Goal: Transaction & Acquisition: Purchase product/service

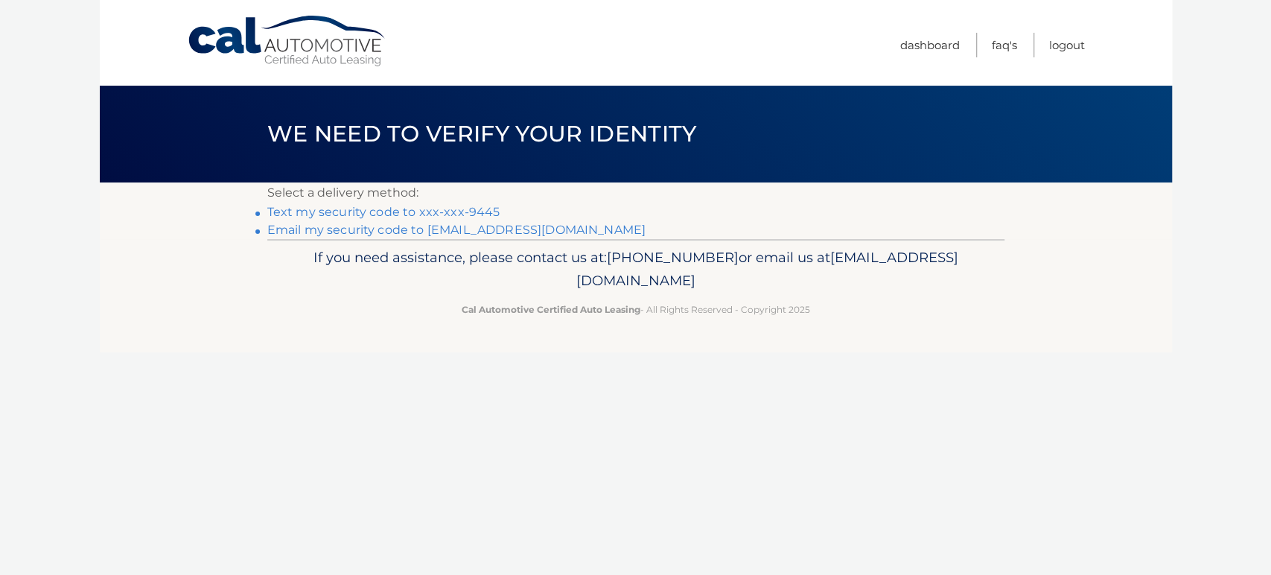
click at [399, 213] on link "Text my security code to xxx-xxx-9445" at bounding box center [383, 212] width 233 height 14
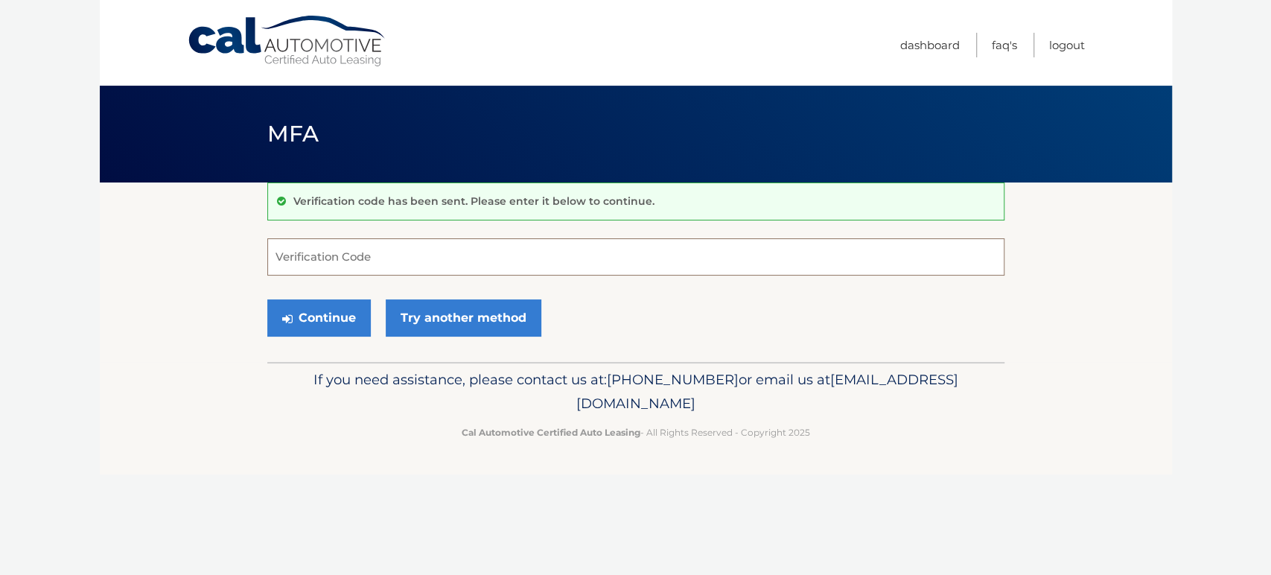
click at [379, 254] on input "Verification Code" at bounding box center [635, 256] width 737 height 37
type input "562797"
click at [273, 316] on button "Continue" at bounding box center [318, 317] width 103 height 37
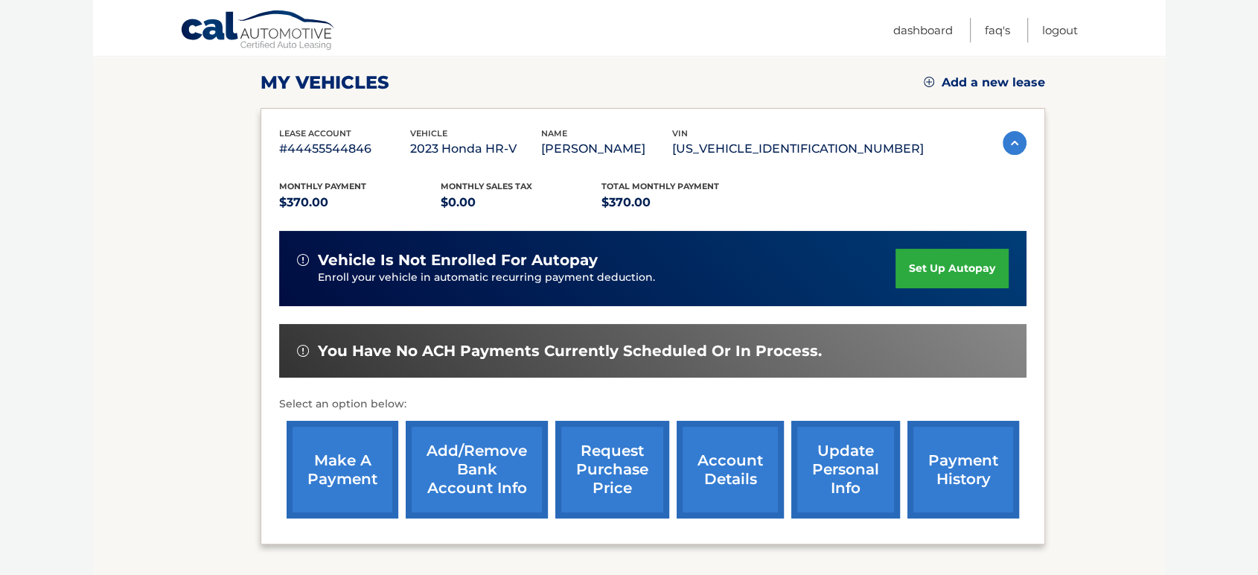
scroll to position [248, 0]
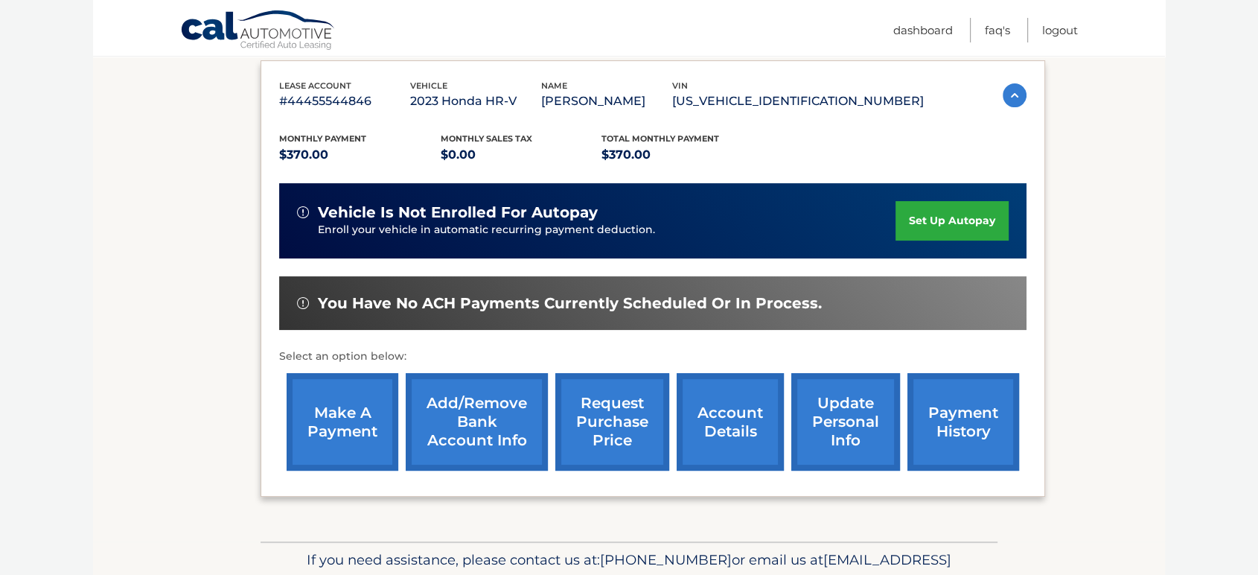
click at [333, 395] on link "make a payment" at bounding box center [343, 422] width 112 height 98
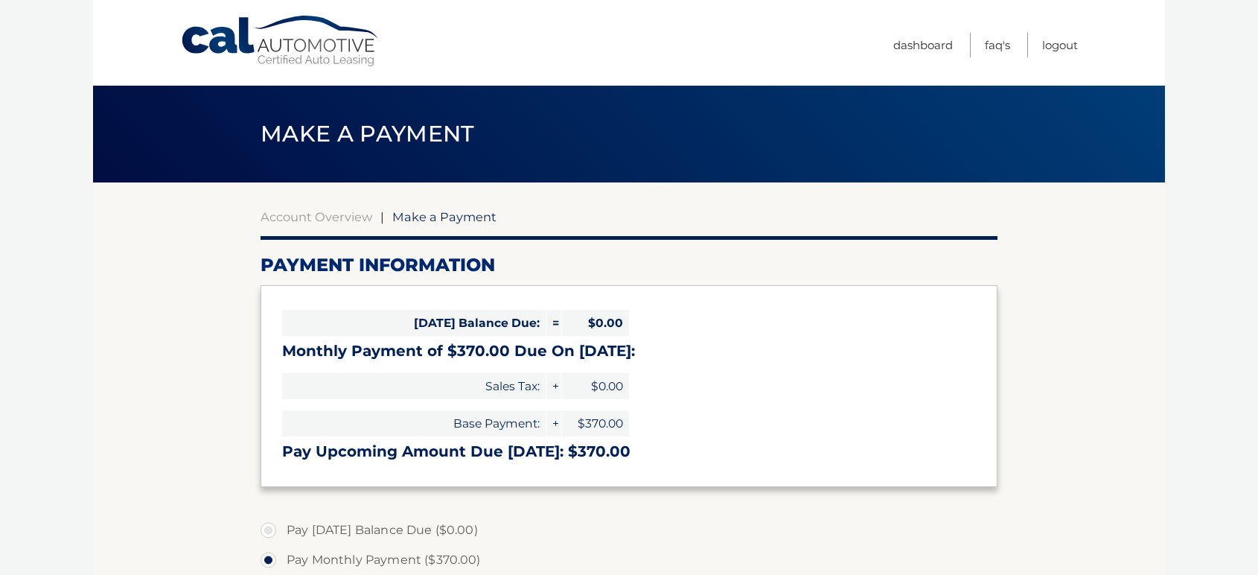
select select "OWE4MTNmZjItNTBjMC00NmY5LTkxMDctMTUwMDNlZTQzOGRl"
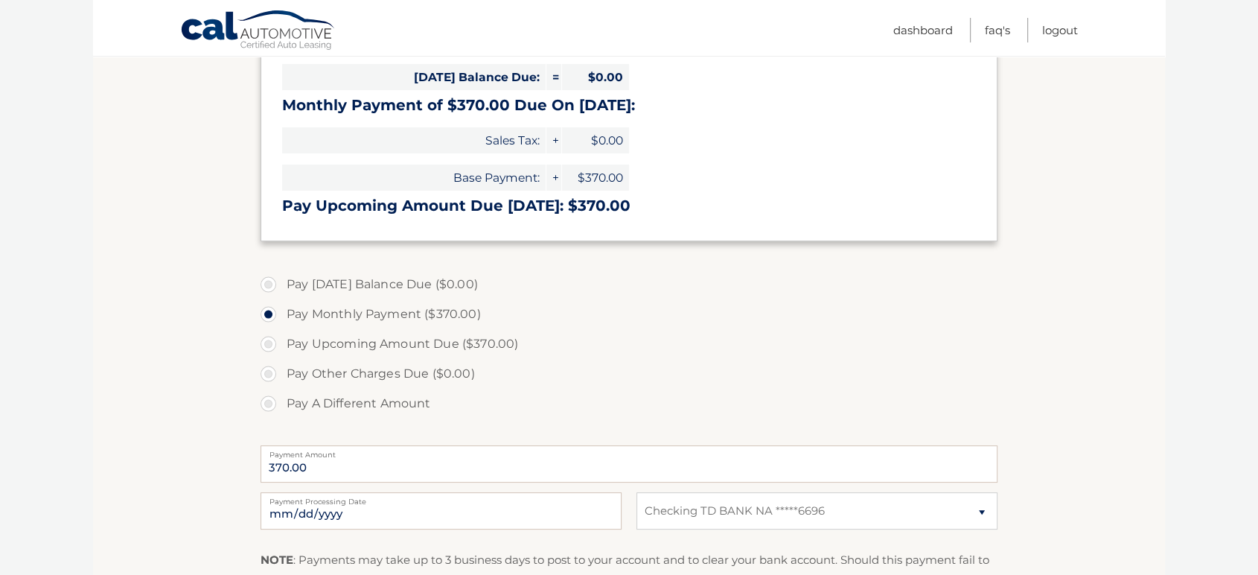
scroll to position [248, 0]
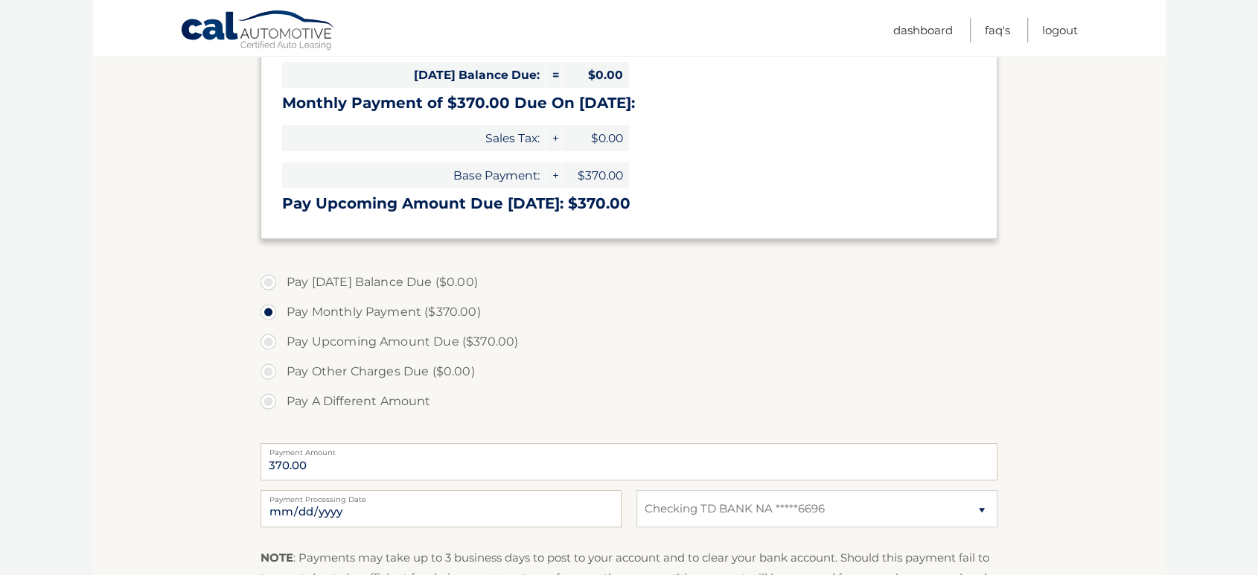
click at [416, 206] on h3 "Pay Upcoming Amount Due Oct 27: $370.00" at bounding box center [629, 203] width 694 height 19
click at [383, 311] on label "Pay Monthly Payment ($370.00)" at bounding box center [629, 312] width 737 height 30
click at [281, 311] on input "Pay Monthly Payment ($370.00)" at bounding box center [274, 309] width 15 height 24
click at [273, 343] on label "Pay Upcoming Amount Due ($370.00)" at bounding box center [629, 342] width 737 height 30
click at [273, 343] on input "Pay Upcoming Amount Due ($370.00)" at bounding box center [274, 339] width 15 height 24
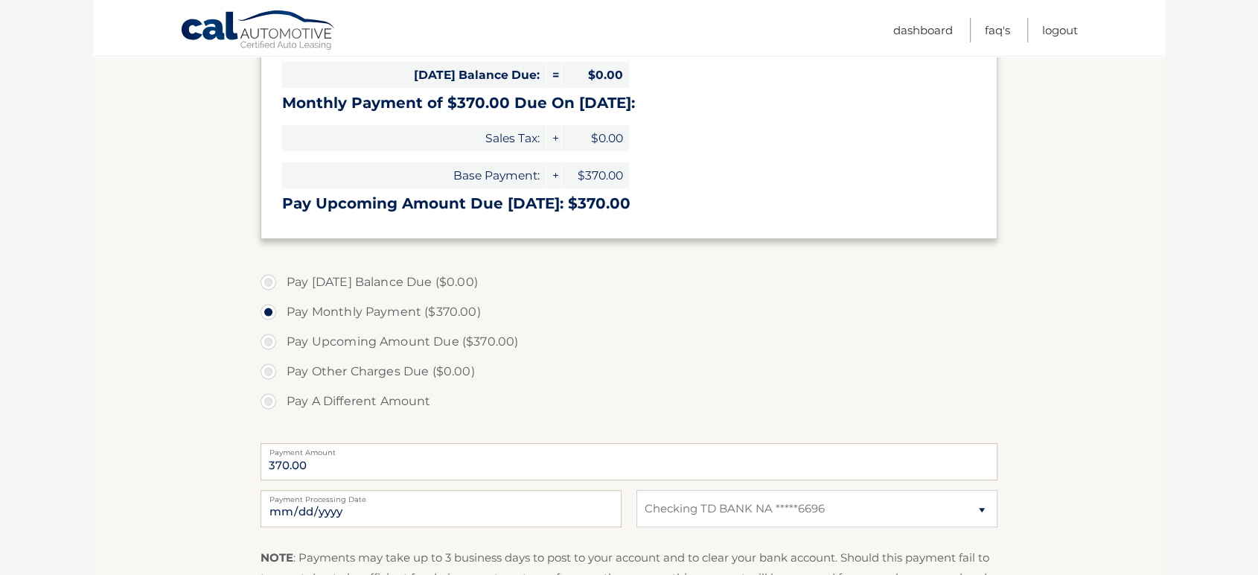
radio input "true"
click at [380, 336] on label "Pay Upcoming Amount Due ($370.00)" at bounding box center [629, 342] width 737 height 30
click at [281, 336] on input "Pay Upcoming Amount Due ($370.00)" at bounding box center [274, 339] width 15 height 24
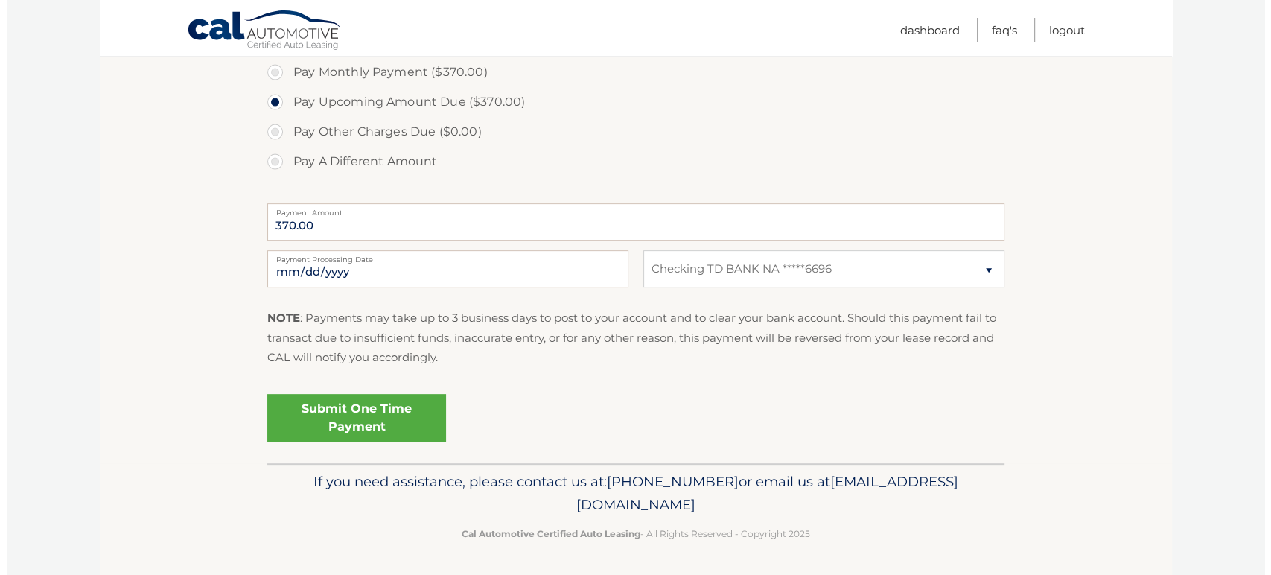
scroll to position [488, 0]
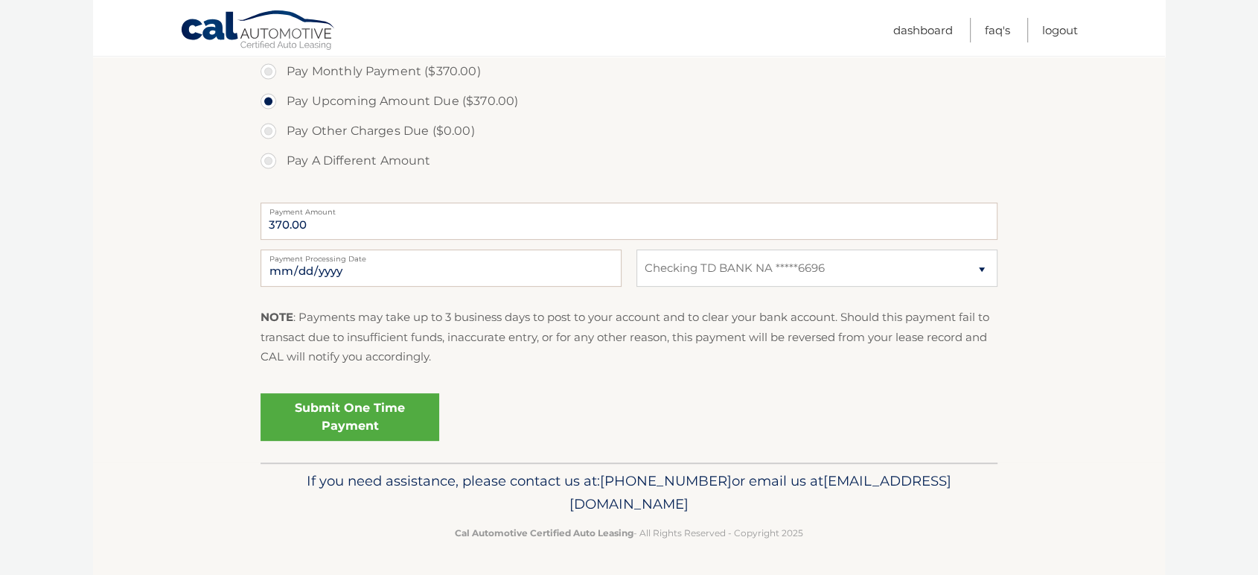
click at [317, 420] on link "Submit One Time Payment" at bounding box center [350, 417] width 179 height 48
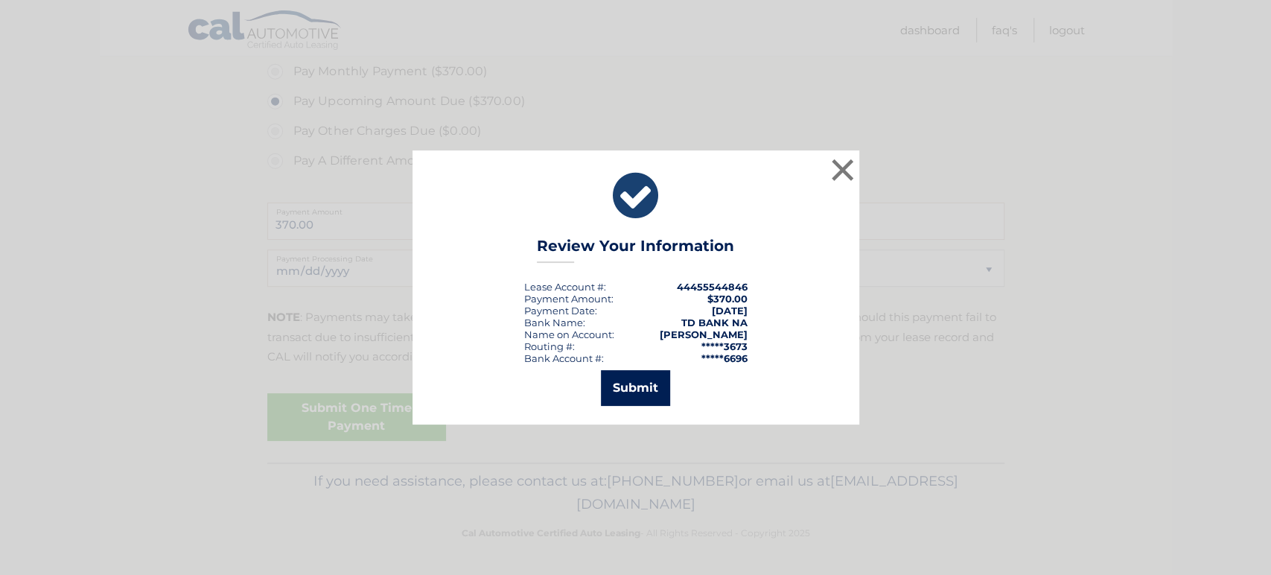
click at [646, 382] on button "Submit" at bounding box center [635, 388] width 69 height 36
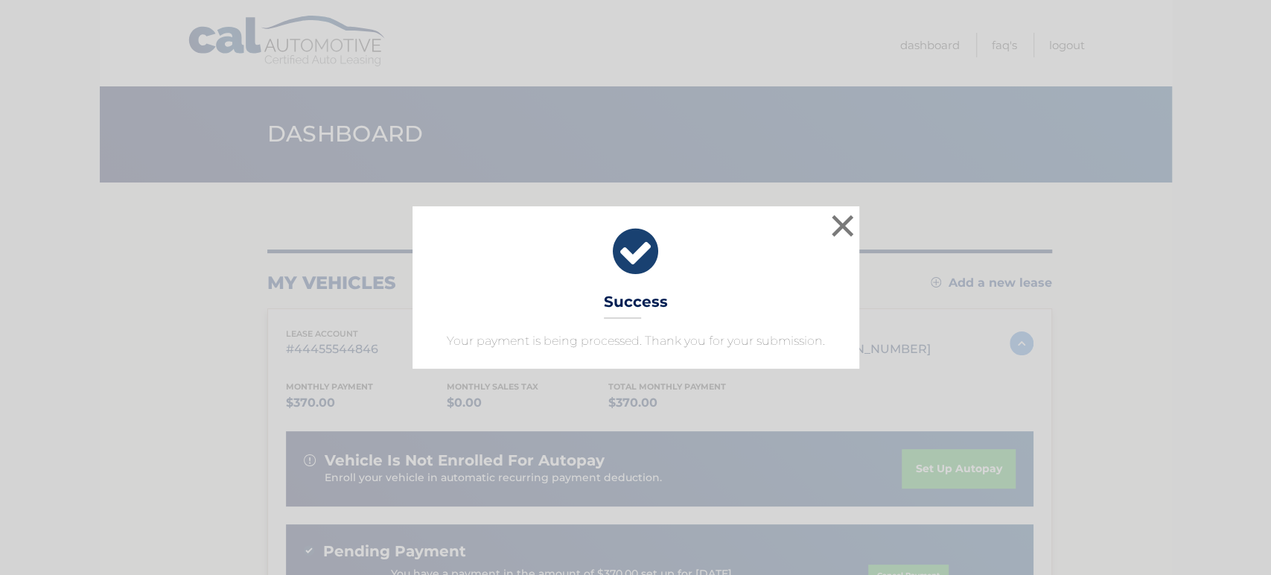
click at [637, 251] on icon at bounding box center [636, 252] width 410 height 54
click at [841, 229] on button "×" at bounding box center [843, 226] width 30 height 30
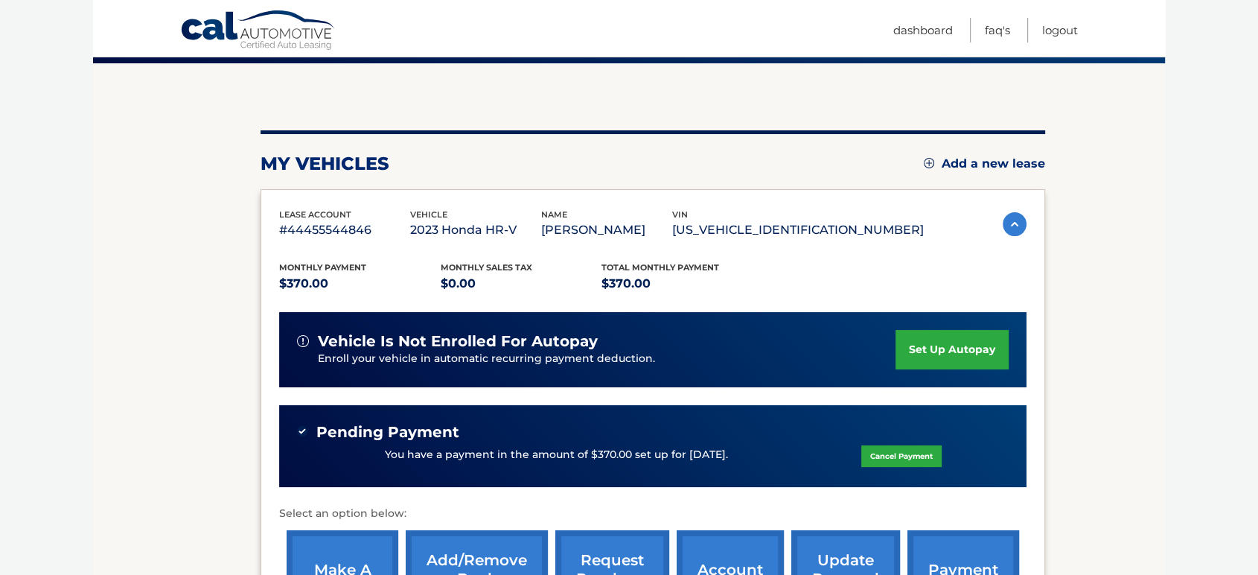
scroll to position [106, 0]
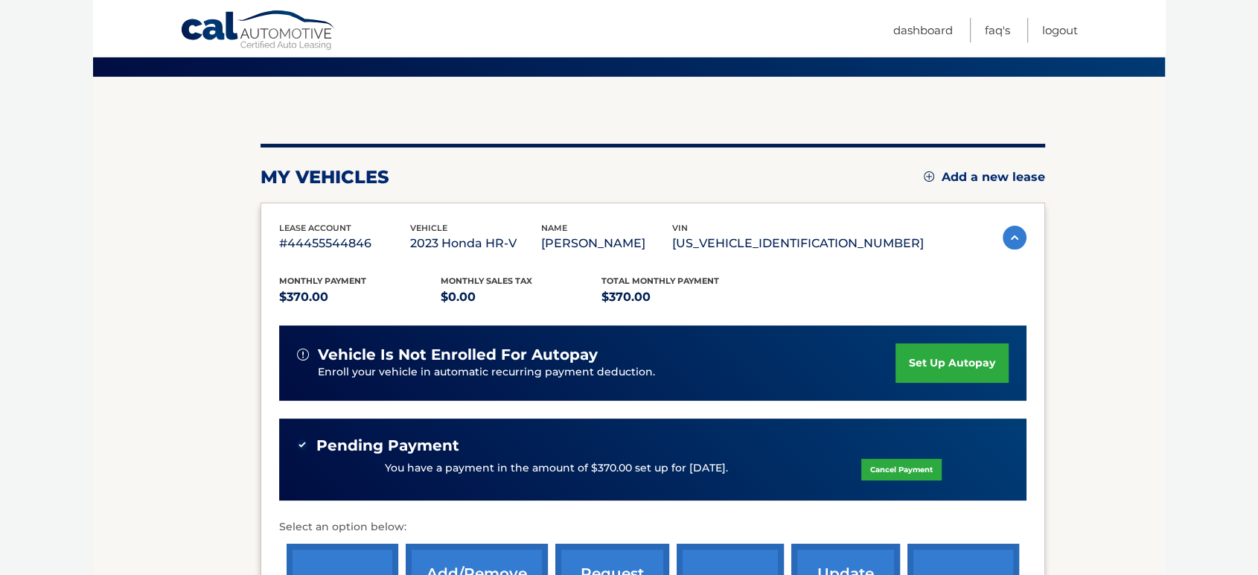
click at [1081, 29] on div "Cal Automotive Menu Dashboard FAQ's Logout" at bounding box center [629, 28] width 1072 height 56
click at [1060, 32] on link "Logout" at bounding box center [1060, 30] width 36 height 25
